Goal: Transaction & Acquisition: Purchase product/service

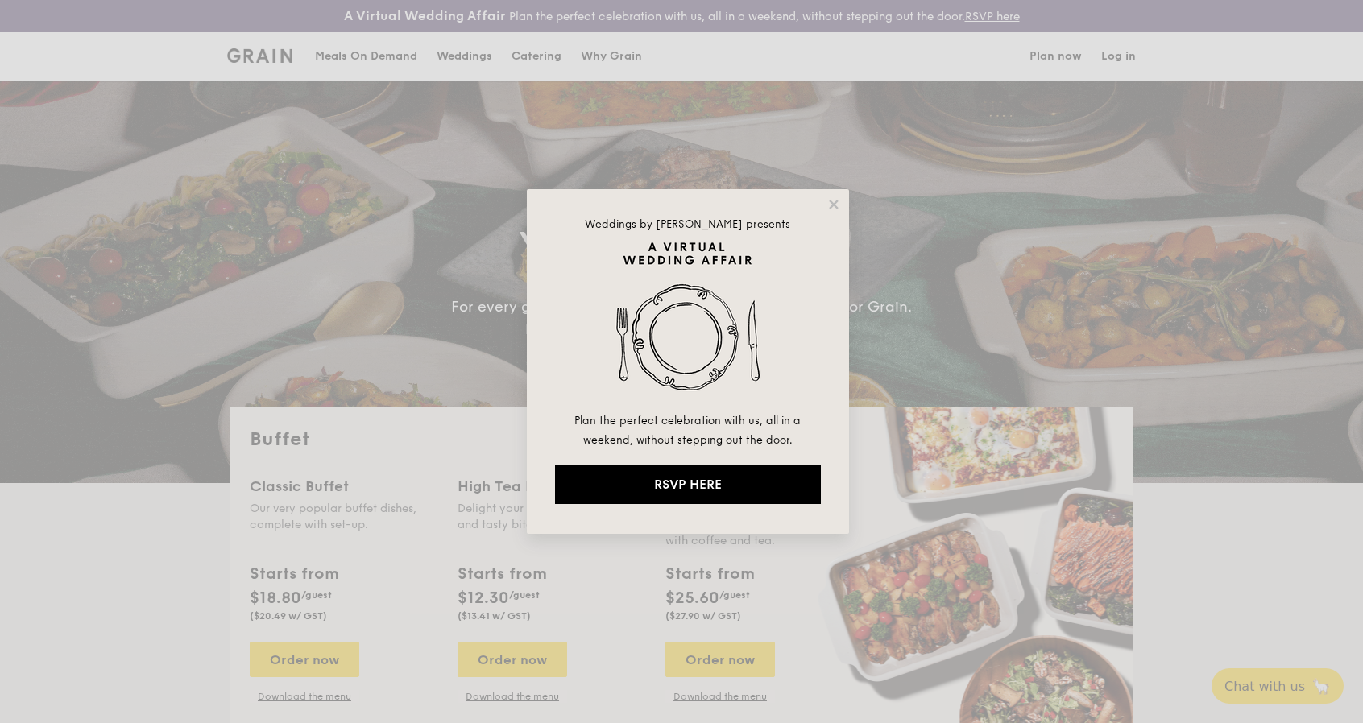
select select
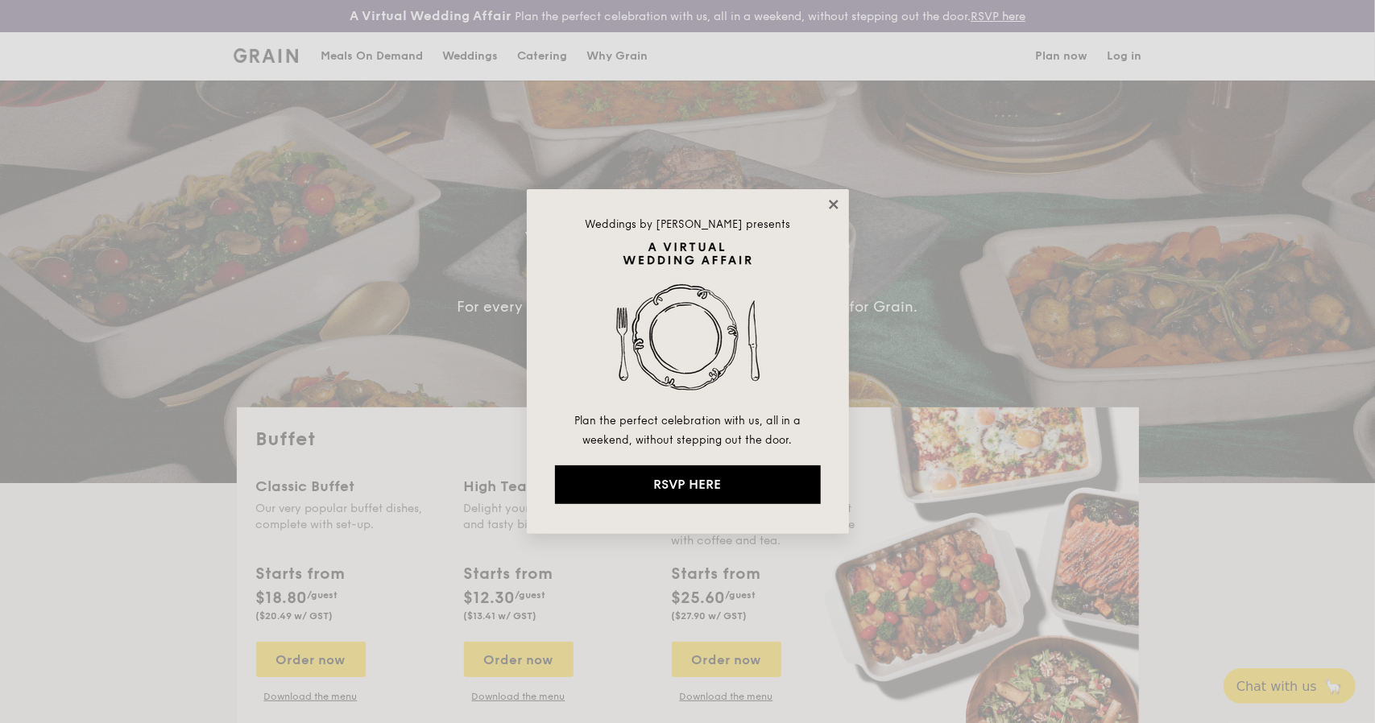
click at [831, 205] on icon at bounding box center [833, 204] width 9 height 9
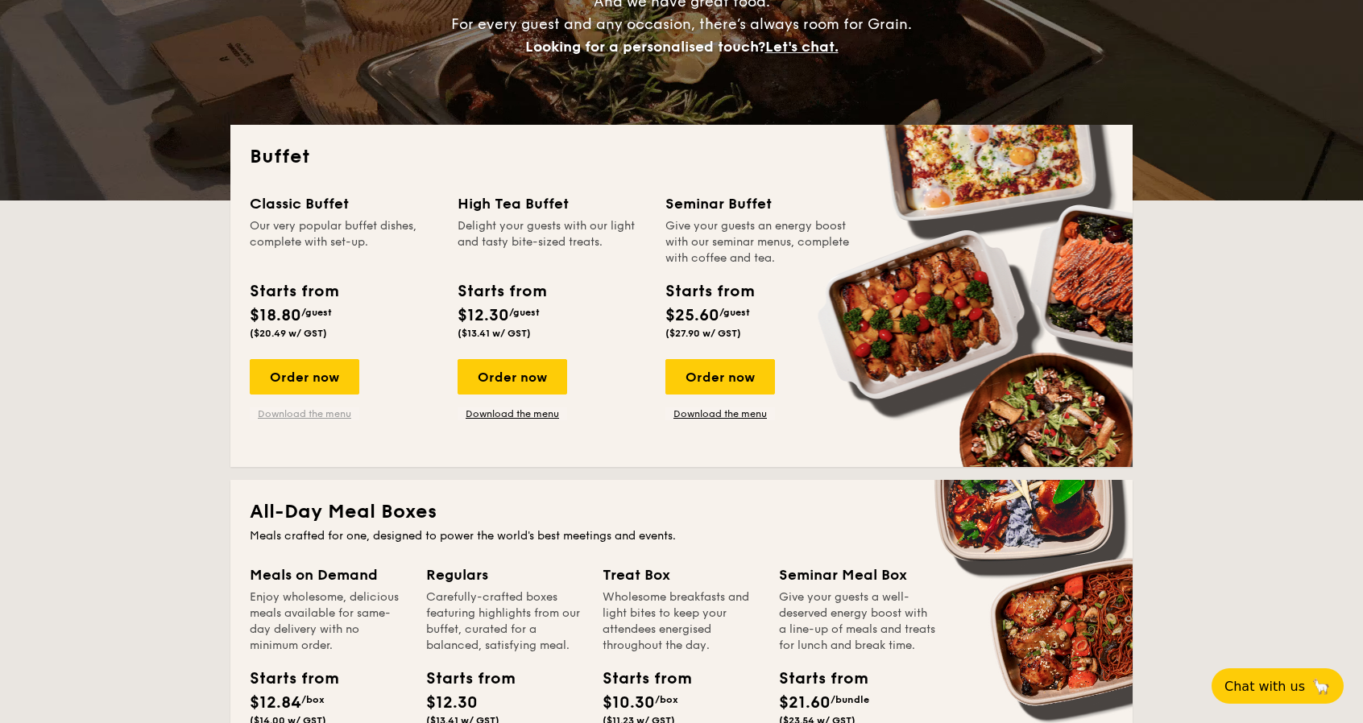
scroll to position [242, 0]
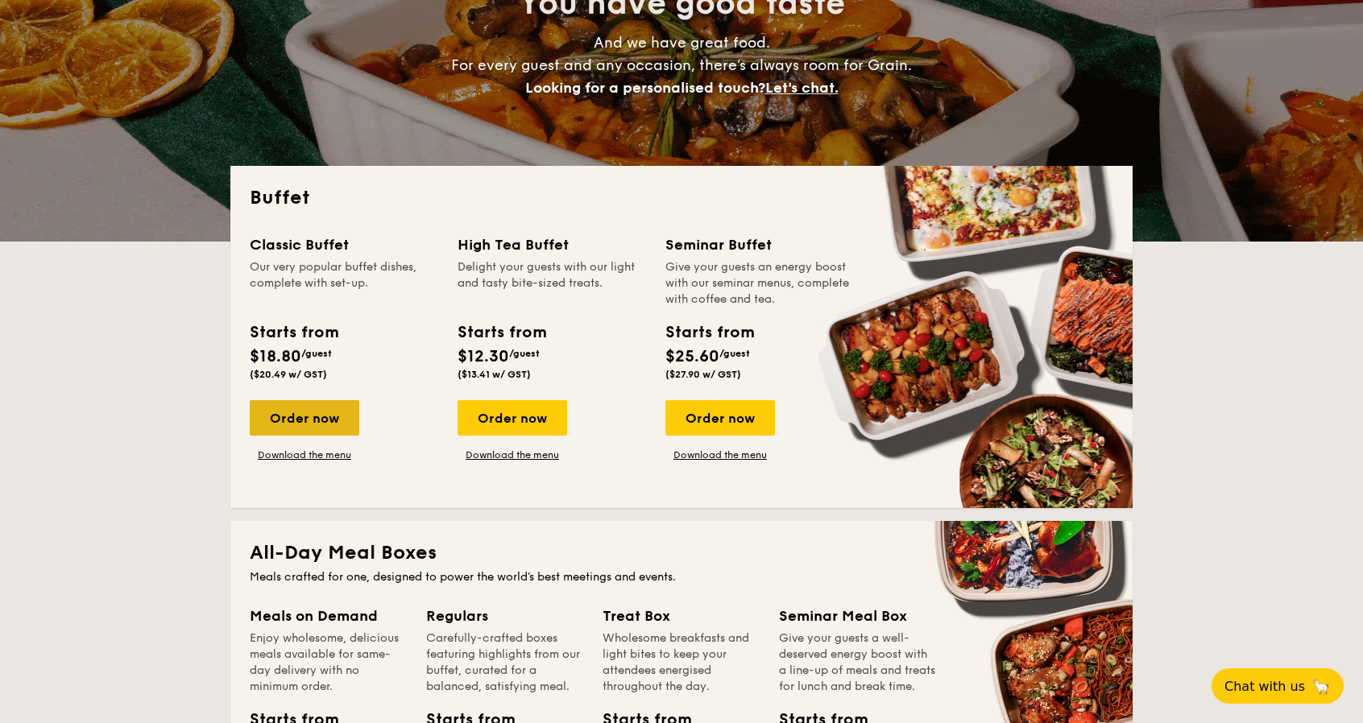
click at [312, 420] on div "Order now" at bounding box center [305, 417] width 110 height 35
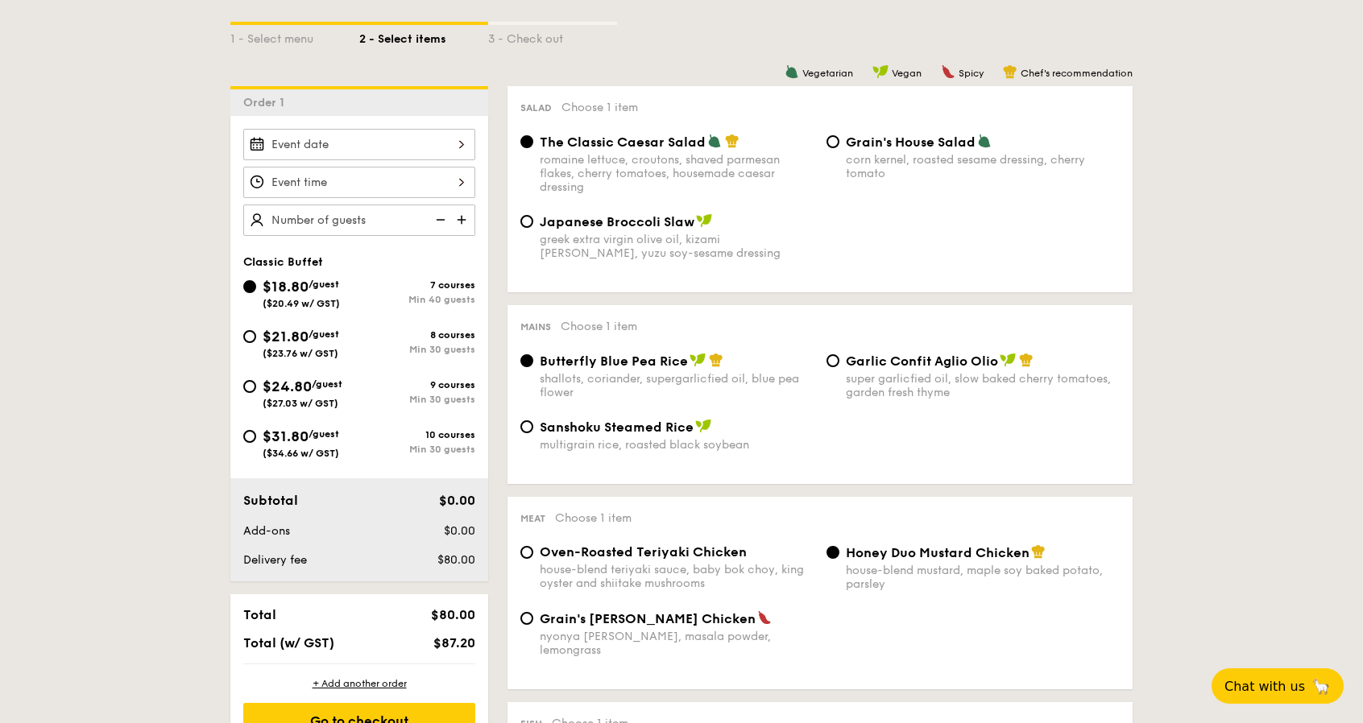
scroll to position [403, 0]
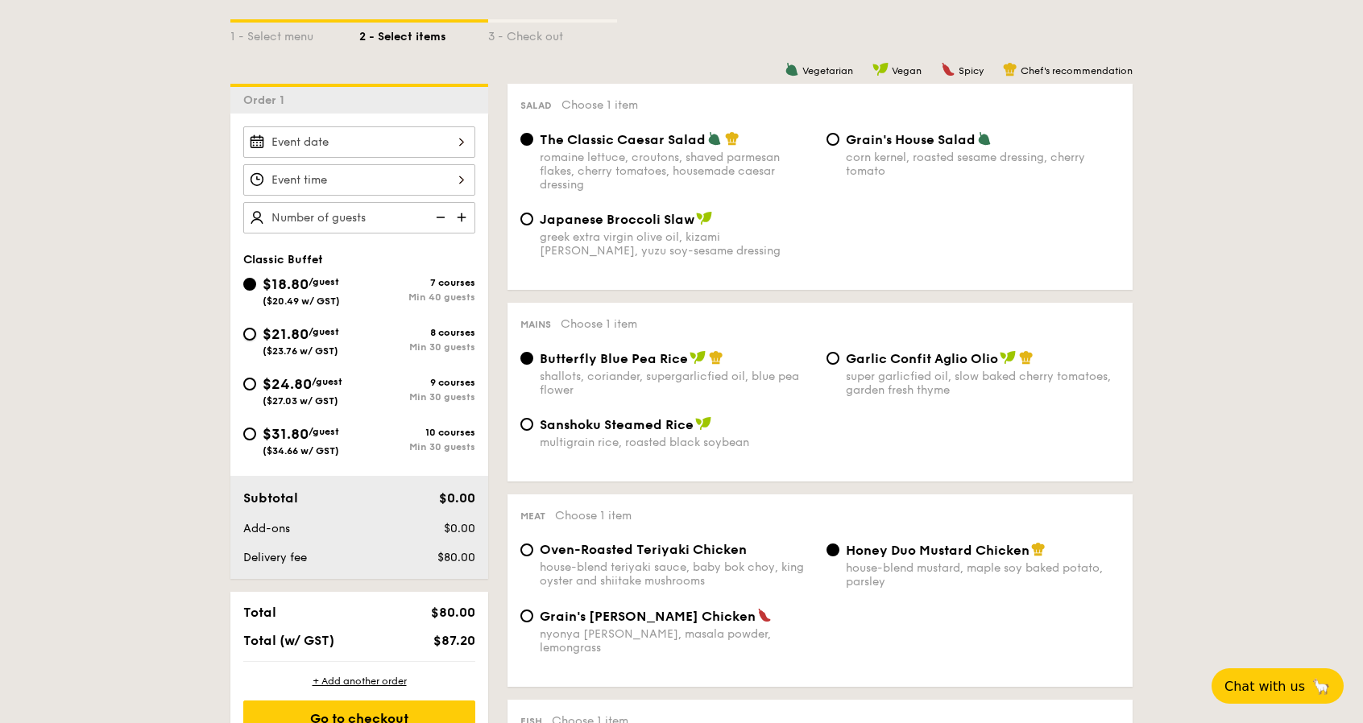
drag, startPoint x: 244, startPoint y: 330, endPoint x: 484, endPoint y: 370, distance: 243.3
click at [244, 331] on input "$21.80 /guest ($23.76 w/ GST) 8 courses Min 30 guests" at bounding box center [249, 334] width 13 height 13
radio input "true"
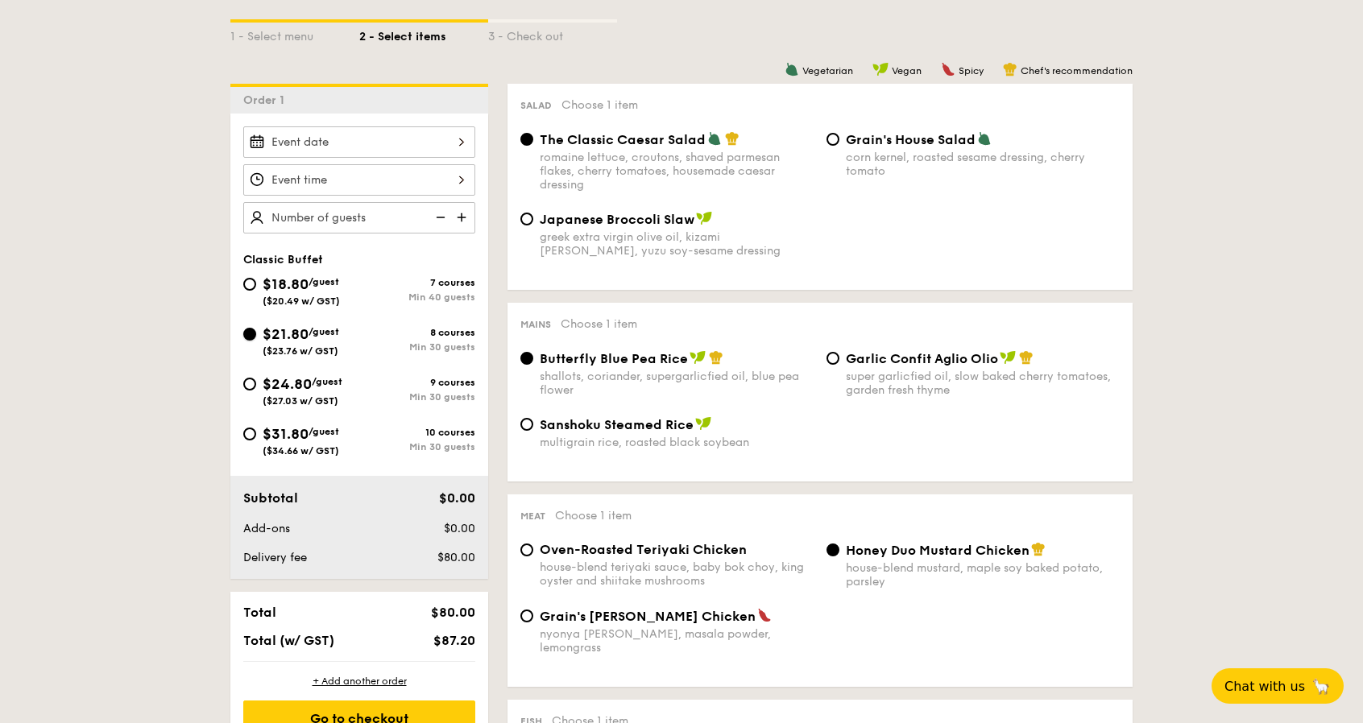
radio input "true"
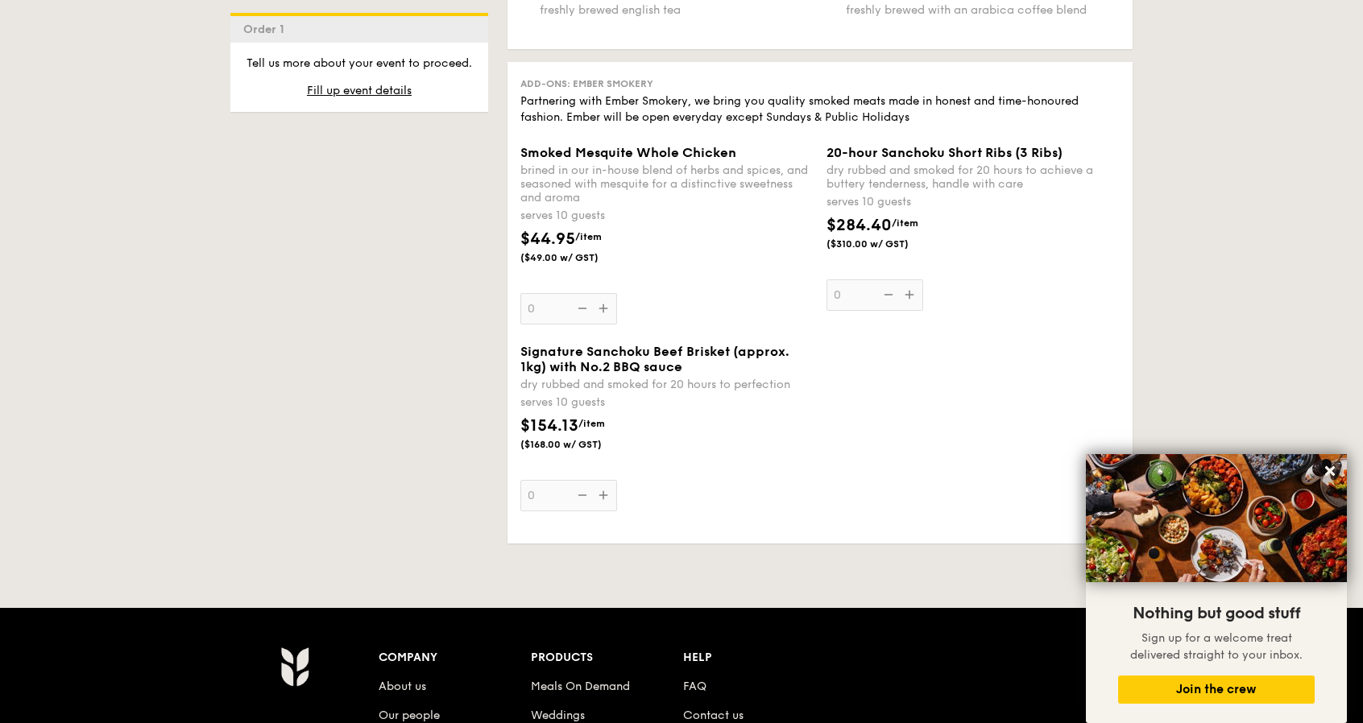
scroll to position [3544, 0]
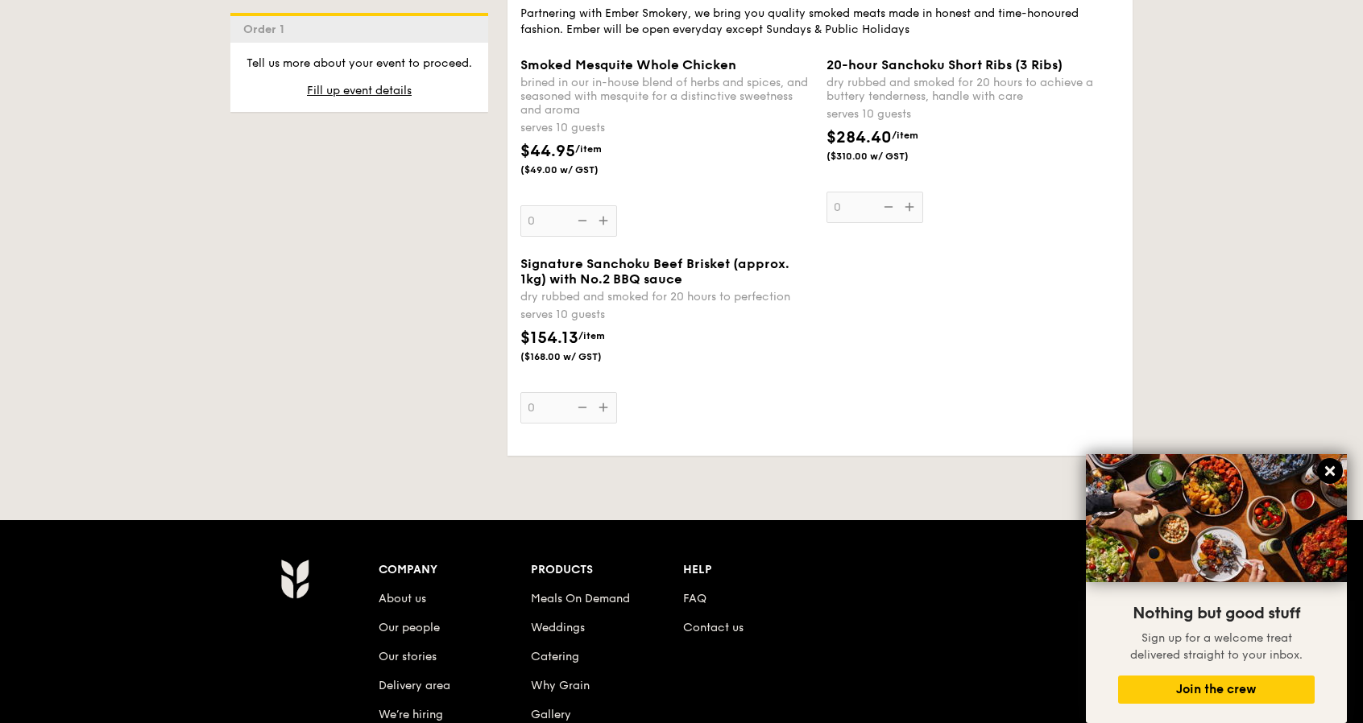
click at [1323, 472] on icon at bounding box center [1330, 471] width 14 height 14
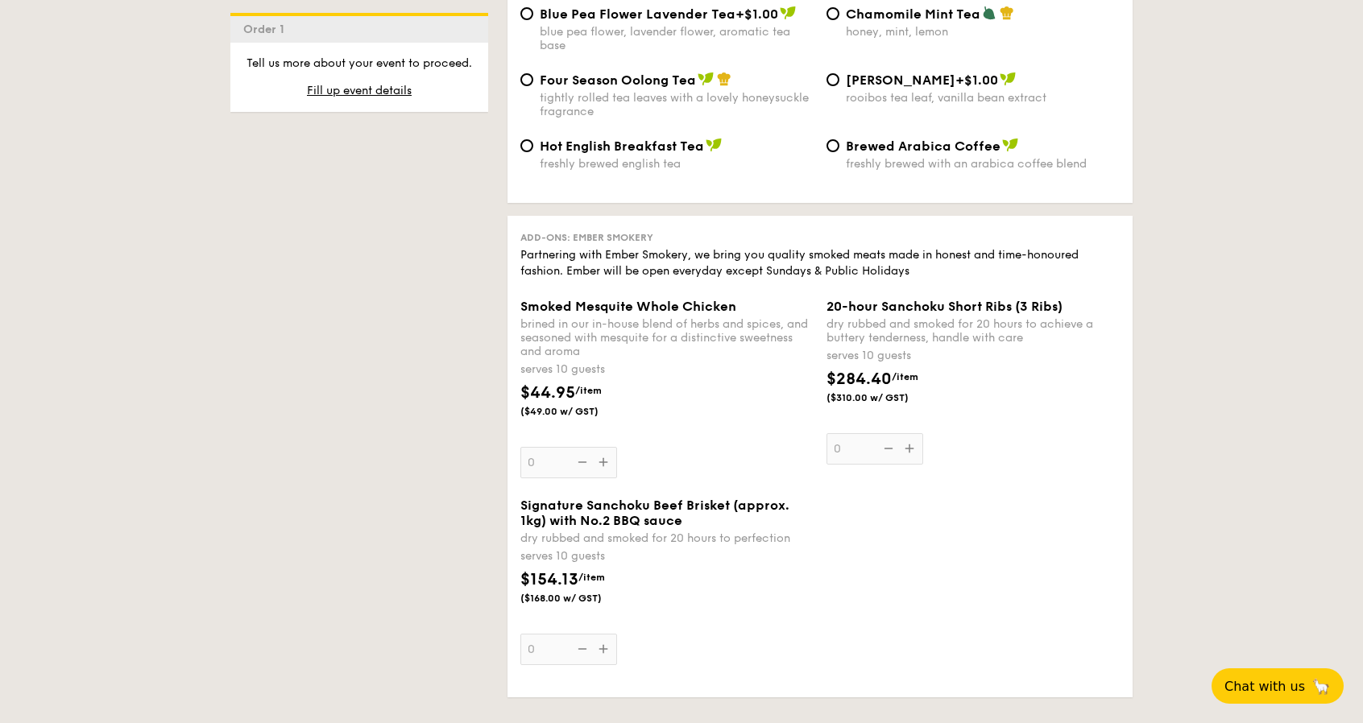
scroll to position [3812, 0]
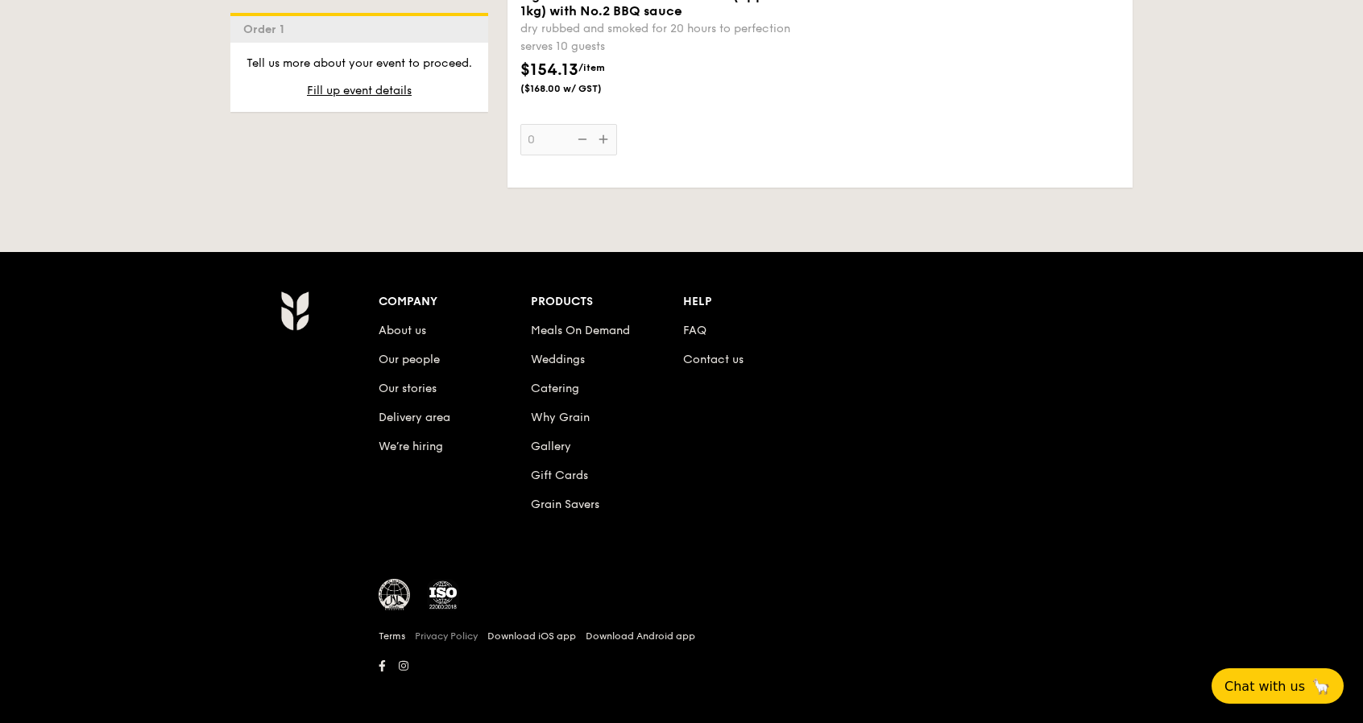
drag, startPoint x: 346, startPoint y: 565, endPoint x: 479, endPoint y: 616, distance: 142.5
click at [478, 624] on div "Company About us Our people Our stories Delivery area We’re hiring Products Mea…" at bounding box center [681, 491] width 928 height 400
click at [411, 493] on div "Company About us Our people Our stories Delivery area We’re hiring Products Mea…" at bounding box center [759, 416] width 760 height 250
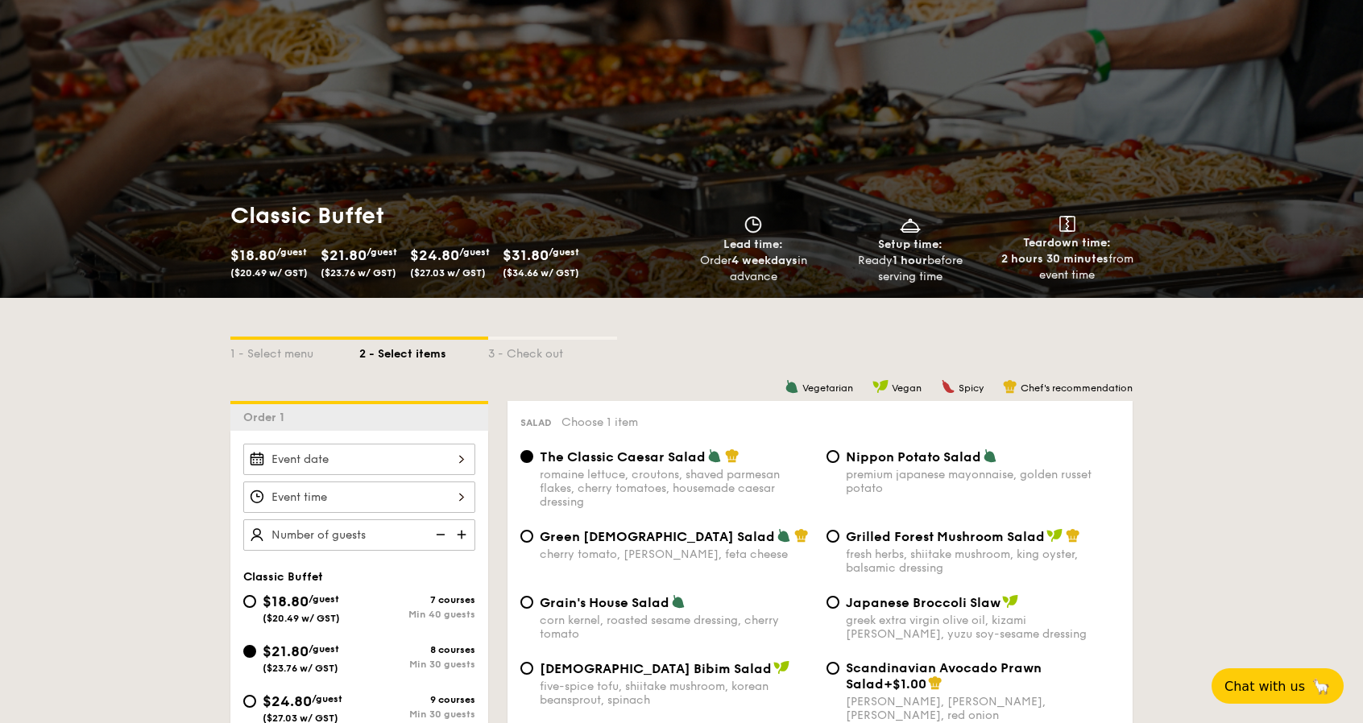
scroll to position [0, 0]
